Goal: Information Seeking & Learning: Learn about a topic

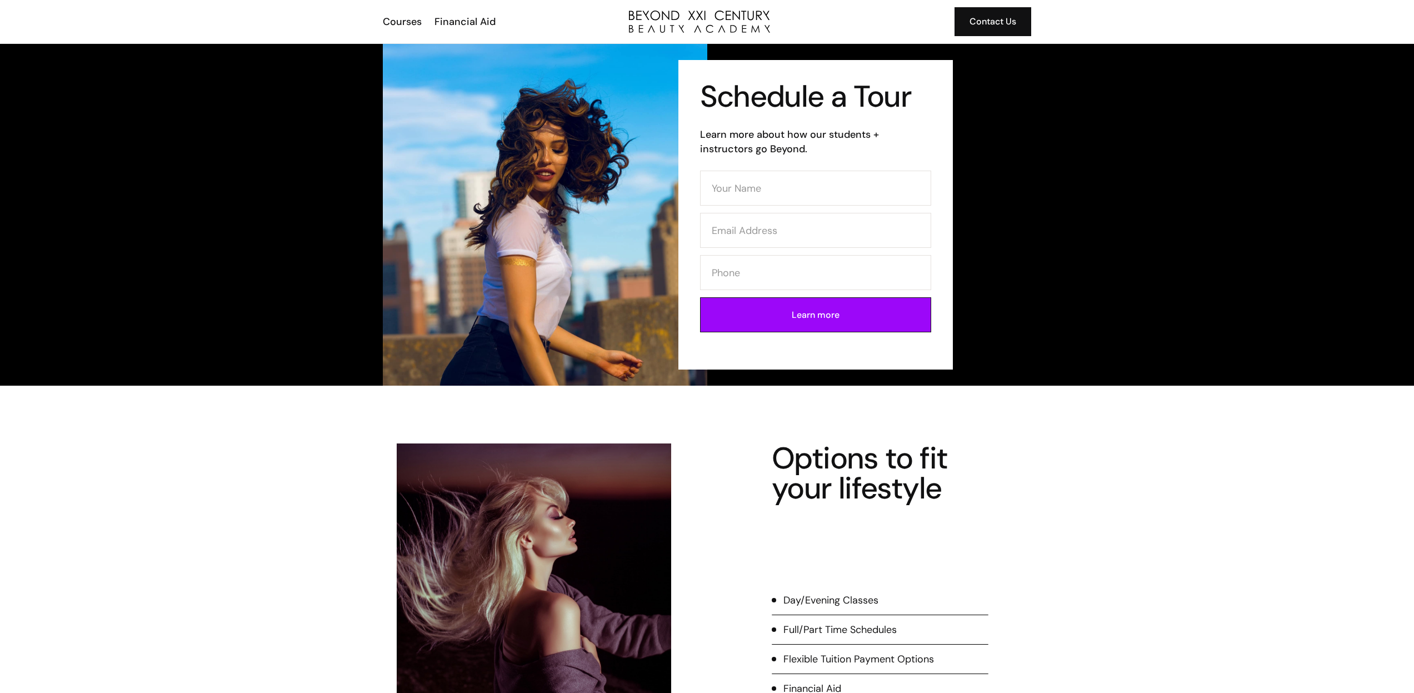
click at [408, 31] on div "Courses Financial Aid Contact Us" at bounding box center [707, 21] width 649 height 43
click at [411, 19] on div "Courses" at bounding box center [402, 21] width 39 height 14
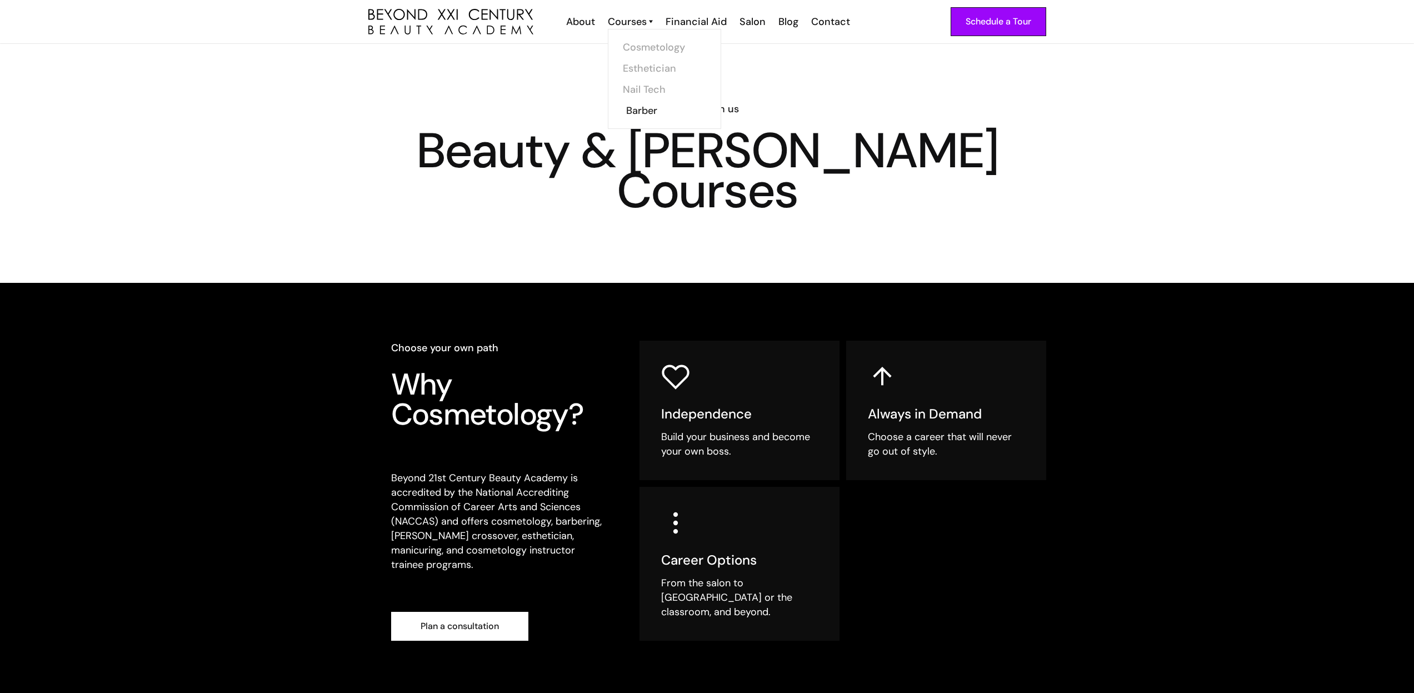
click at [642, 111] on link "Barber" at bounding box center [667, 110] width 83 height 21
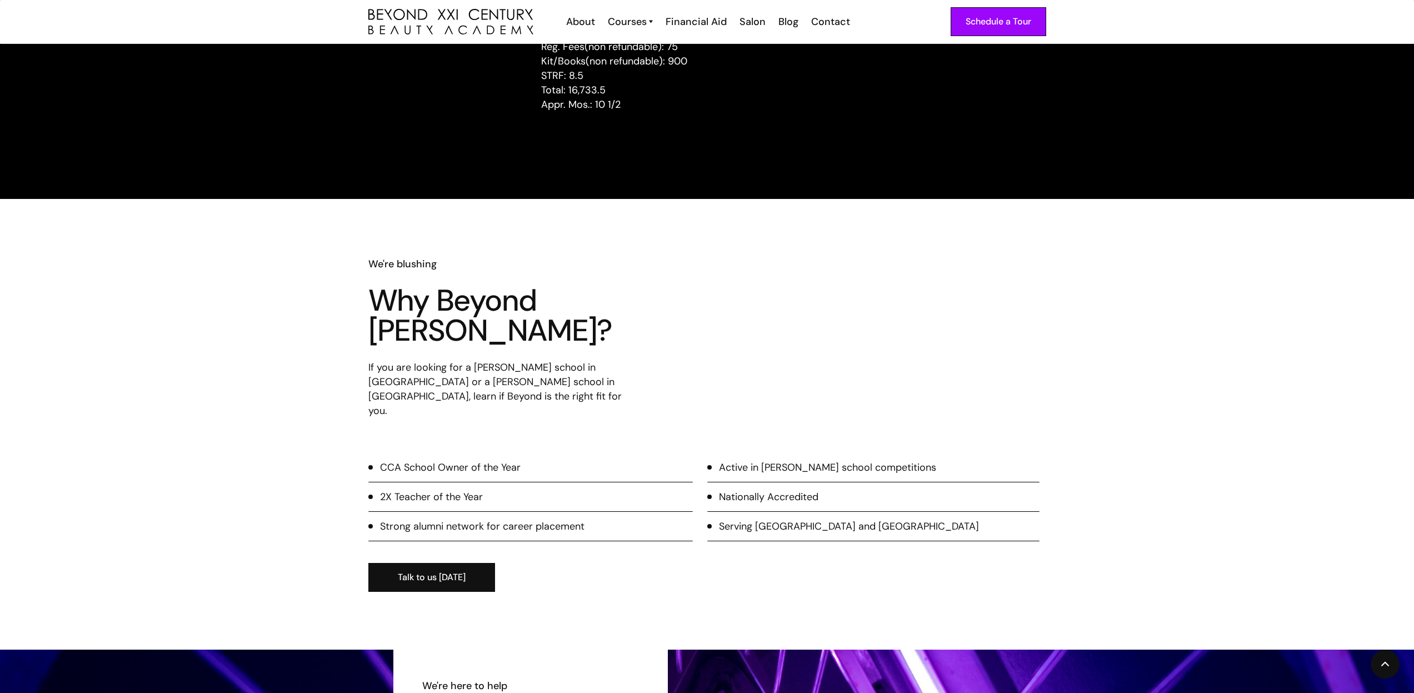
scroll to position [1289, 0]
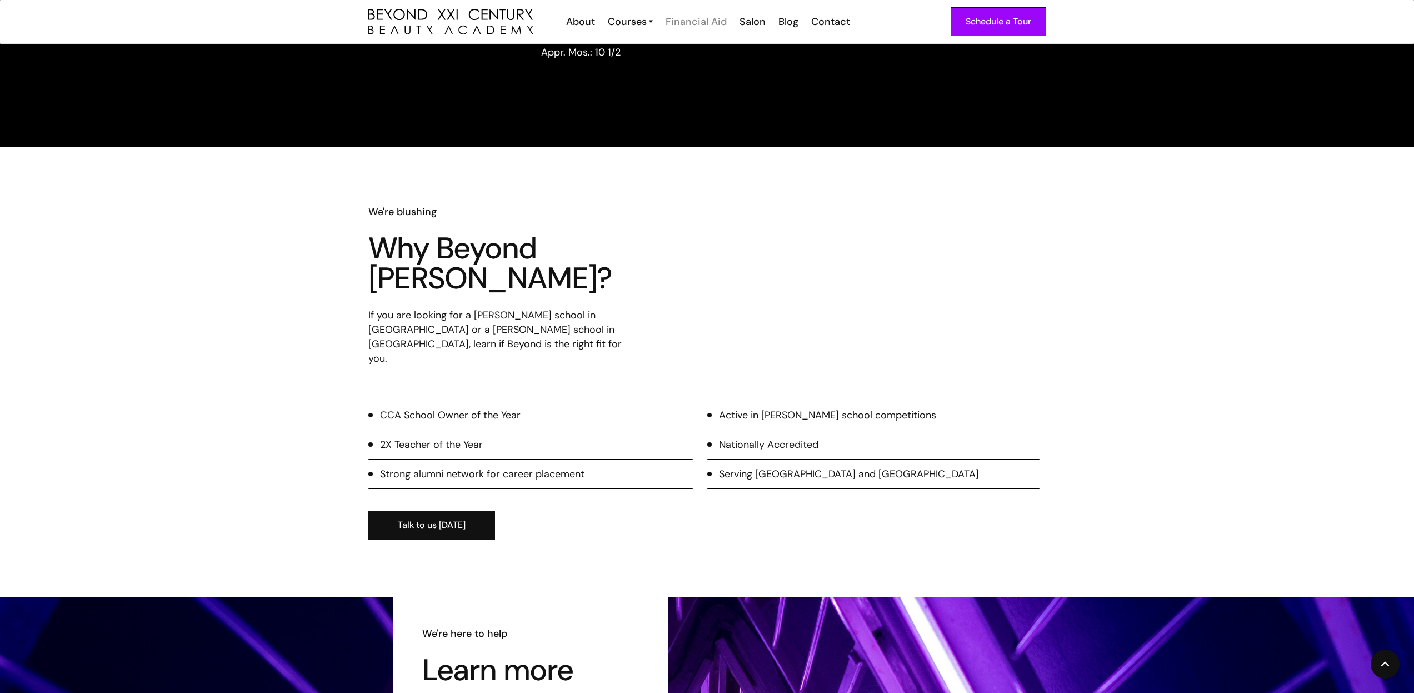
click at [692, 22] on div "Financial Aid" at bounding box center [696, 21] width 61 height 14
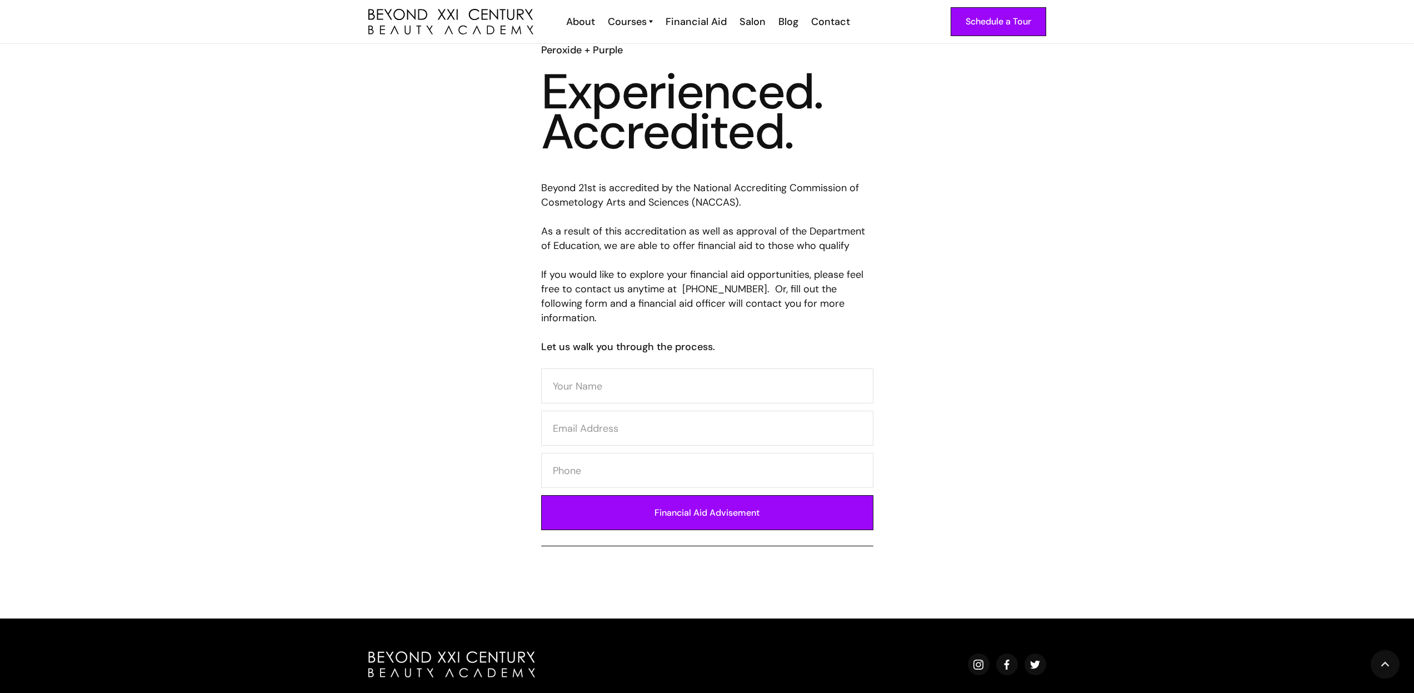
scroll to position [356, 0]
